Goal: Task Accomplishment & Management: Use online tool/utility

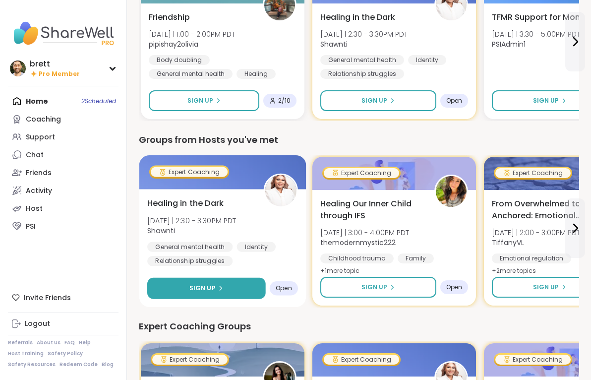
scroll to position [522, 0]
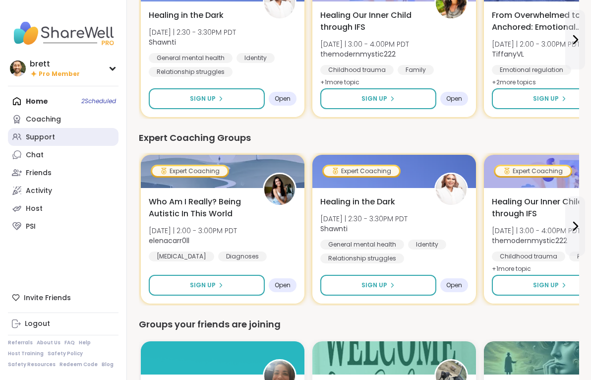
click at [49, 136] on div "Support" at bounding box center [40, 137] width 29 height 10
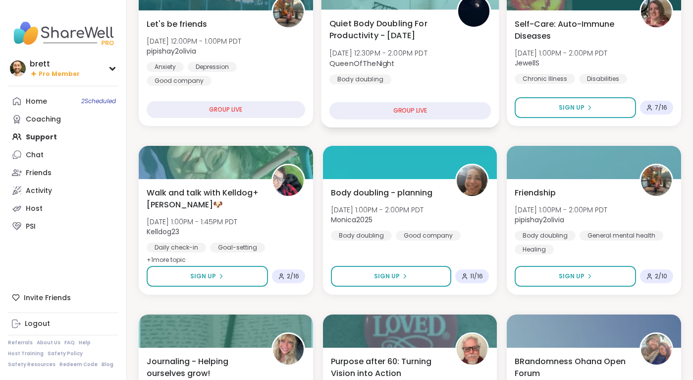
scroll to position [354, 0]
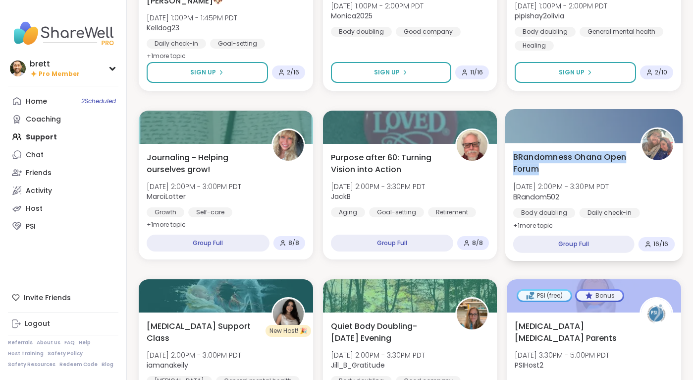
drag, startPoint x: 550, startPoint y: 170, endPoint x: 515, endPoint y: 158, distance: 37.6
click at [515, 158] on span "BRandomness Ohana Open Forum" at bounding box center [572, 163] width 116 height 24
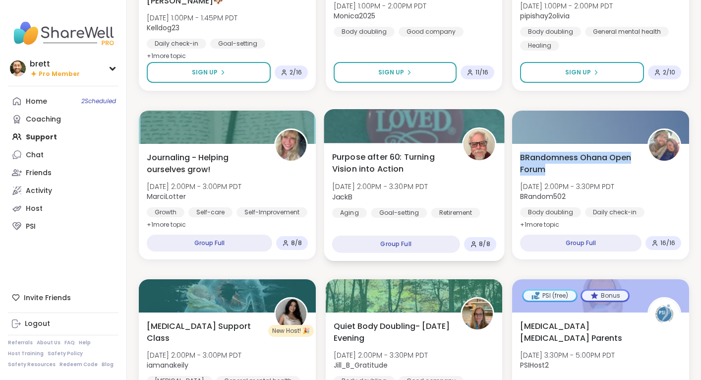
copy span "BRandomness Ohana Open Forum"
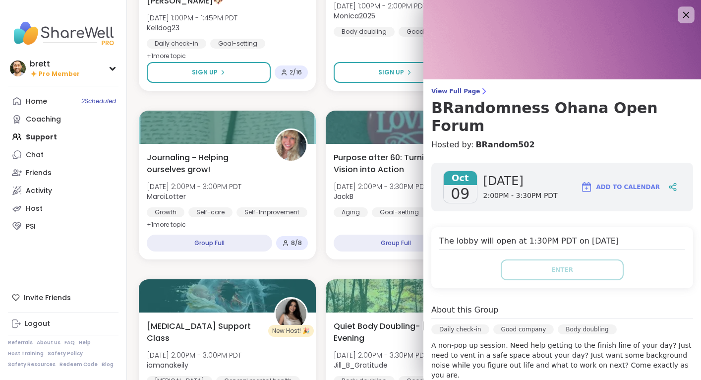
click at [590, 16] on icon at bounding box center [686, 14] width 12 height 12
